Goal: Task Accomplishment & Management: Complete application form

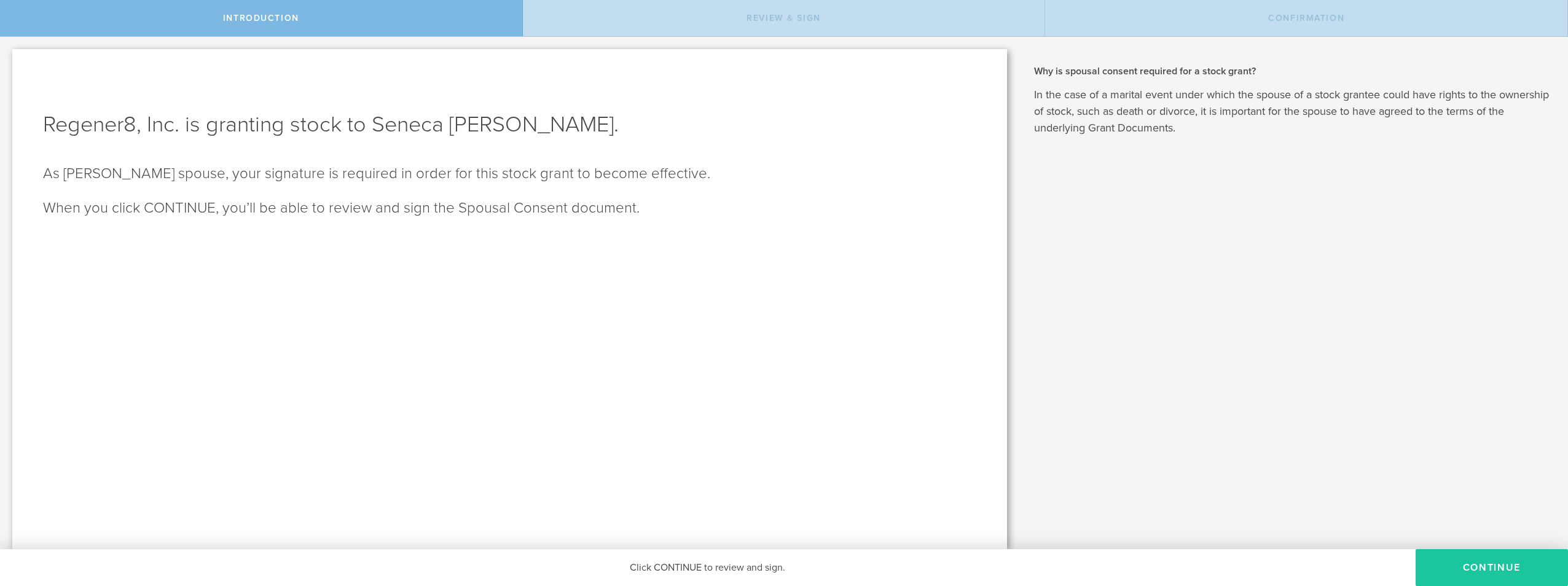
click at [1483, 557] on button "CONTINUE" at bounding box center [1492, 567] width 152 height 37
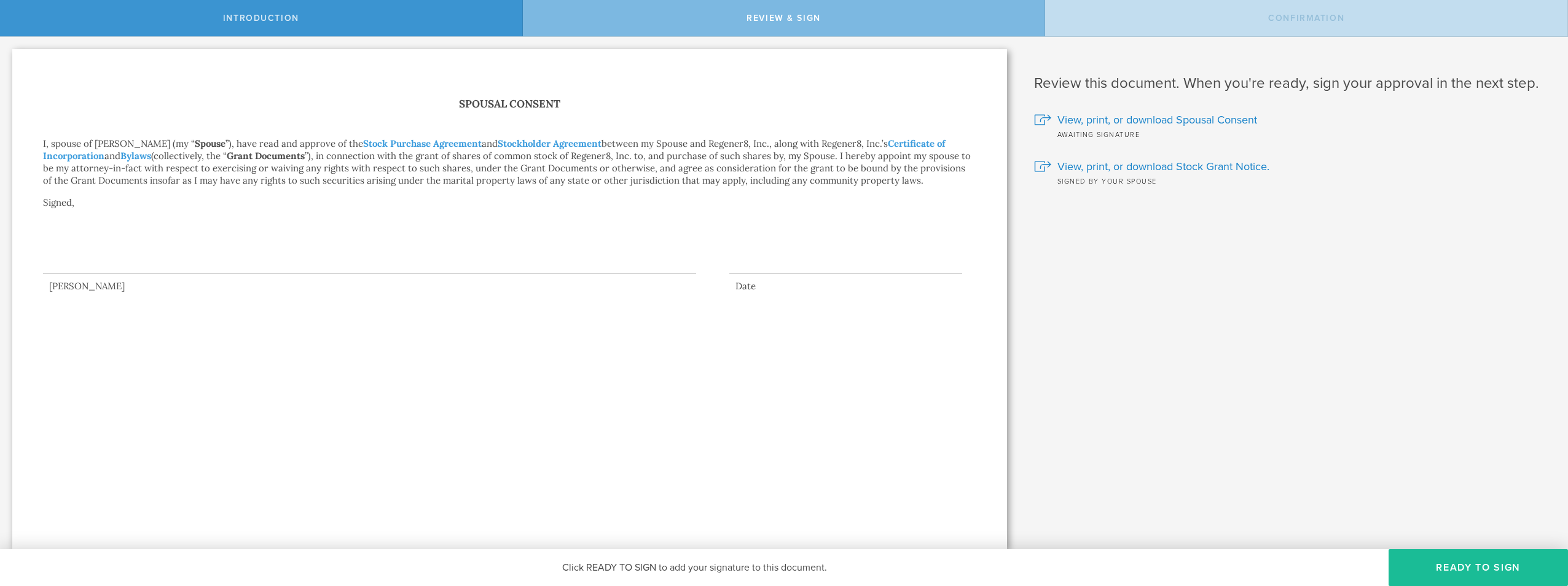
click at [114, 264] on div at bounding box center [370, 249] width 653 height 49
click at [1470, 564] on button "Ready to Sign" at bounding box center [1478, 567] width 179 height 37
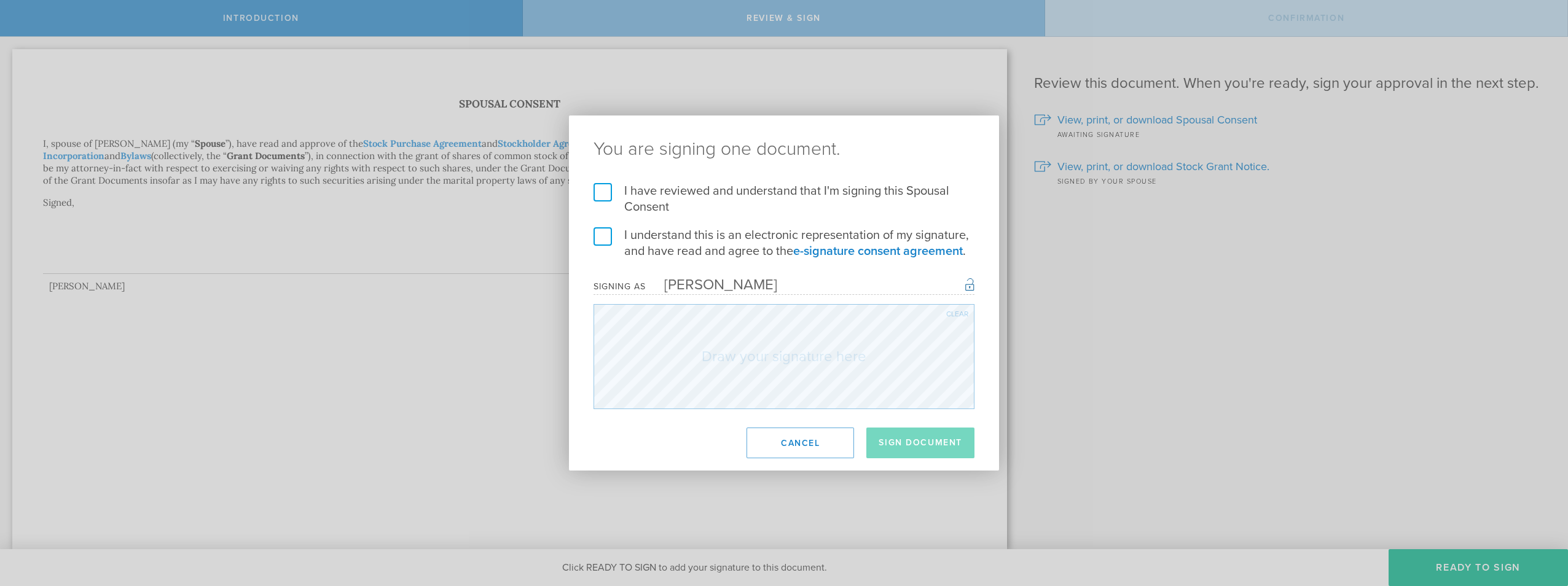
click at [611, 192] on label "I have reviewed and understand that I'm signing this Spousal Consent" at bounding box center [784, 199] width 381 height 32
click at [0, 0] on input "I have reviewed and understand that I'm signing this Spousal Consent" at bounding box center [0, 0] width 0 height 0
click at [603, 239] on label "I understand this is an electronic representation of my signature, and have rea…" at bounding box center [784, 243] width 381 height 32
click at [0, 0] on input "I understand this is an electronic representation of my signature, and have rea…" at bounding box center [0, 0] width 0 height 0
click at [901, 441] on button "Sign Document" at bounding box center [921, 443] width 108 height 31
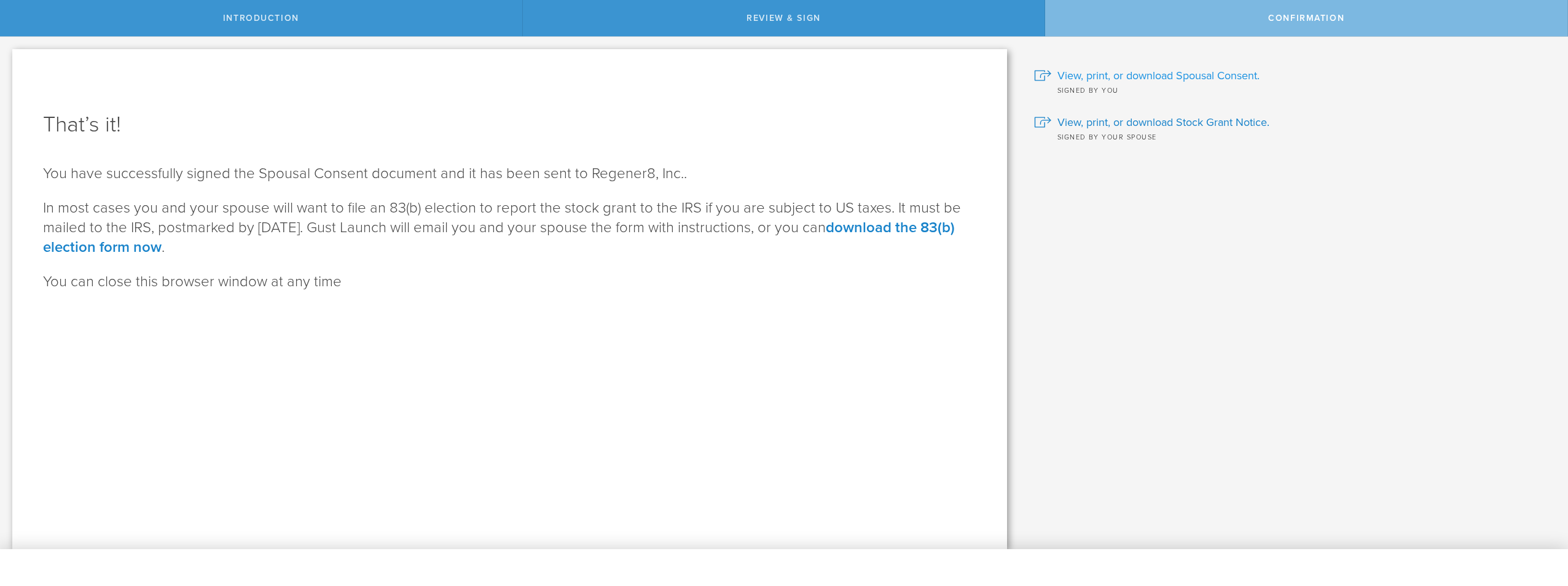
click at [1136, 76] on span "View, print, or download Spousal Consent." at bounding box center [1158, 75] width 202 height 16
click at [1182, 124] on span "View, print, or download Stock Grant Notice." at bounding box center [1163, 122] width 212 height 16
